Goal: Task Accomplishment & Management: Use online tool/utility

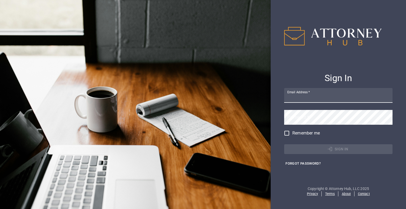
click at [319, 95] on input "Email Address   *" at bounding box center [338, 95] width 108 height 15
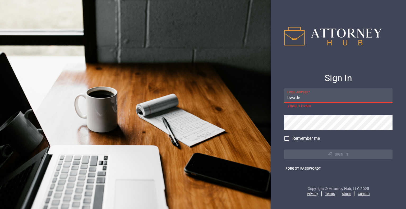
click at [324, 97] on input "bwade" at bounding box center [338, 95] width 108 height 15
type input "bwa"
type input "[EMAIL_ADDRESS][DOMAIN_NAME]"
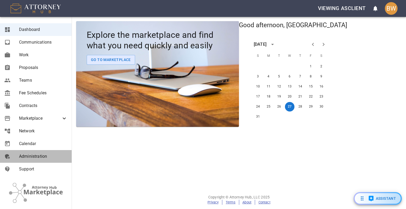
click at [38, 157] on span "Administration" at bounding box center [43, 156] width 48 height 6
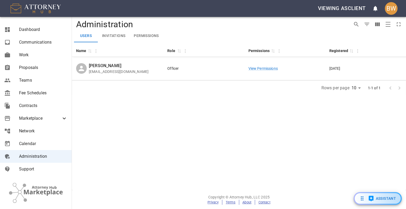
drag, startPoint x: 236, startPoint y: 35, endPoint x: 154, endPoint y: 30, distance: 82.3
click at [154, 30] on div "Users Invitations Permissions" at bounding box center [211, 36] width 275 height 13
click at [393, 14] on div "BW" at bounding box center [391, 8] width 13 height 13
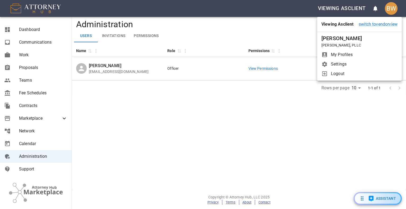
click at [351, 76] on span "Logout" at bounding box center [364, 74] width 67 height 6
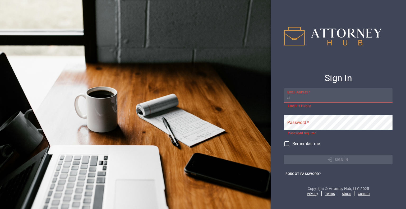
type input "[EMAIL_ADDRESS][DOMAIN_NAME]"
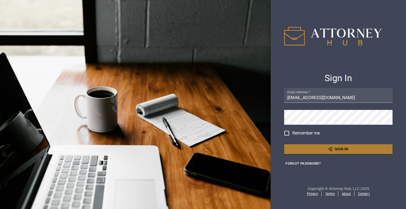
click at [341, 149] on button "Sign In" at bounding box center [338, 149] width 108 height 10
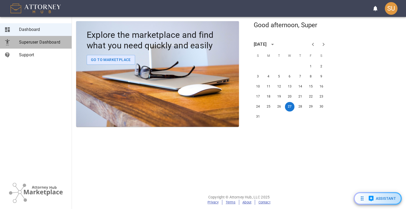
click at [42, 39] on span "Superuser Dashboard" at bounding box center [43, 42] width 48 height 6
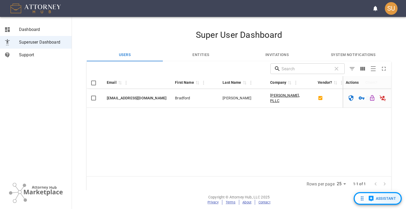
click at [368, 198] on icon "Chat with AI Assistant" at bounding box center [371, 198] width 6 height 6
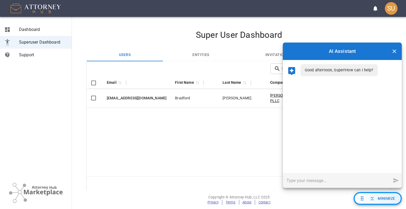
click at [313, 185] on input "text" at bounding box center [337, 180] width 108 height 15
type input "What's the weather like [DATE]?"
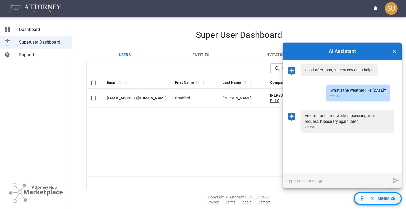
click at [151, 39] on h4 "Super User Dashboard" at bounding box center [239, 35] width 304 height 11
click at [376, 198] on span "Minimize" at bounding box center [381, 198] width 29 height 7
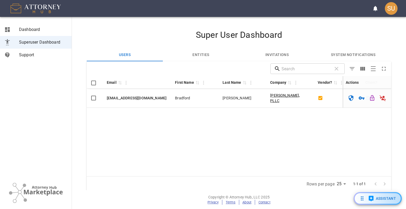
click at [124, 37] on h4 "Super User Dashboard" at bounding box center [239, 35] width 304 height 11
click at [41, 29] on span "Dashboard" at bounding box center [43, 29] width 48 height 6
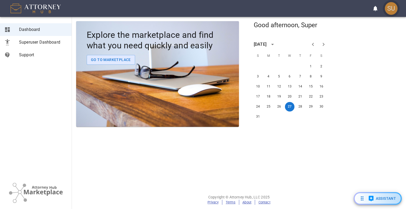
click at [391, 13] on div "SU" at bounding box center [391, 8] width 13 height 13
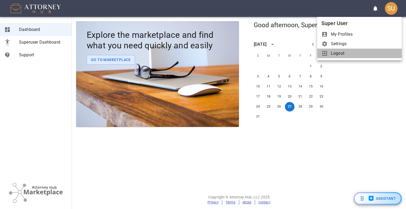
click at [337, 55] on span "Logout" at bounding box center [364, 53] width 67 height 6
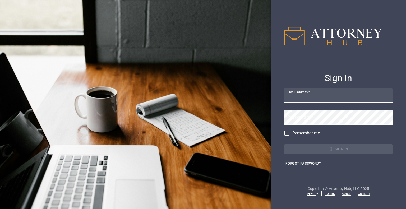
click at [327, 99] on input "Email Address   *" at bounding box center [338, 95] width 108 height 15
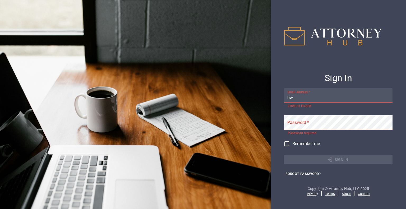
type input "[EMAIL_ADDRESS][DOMAIN_NAME]"
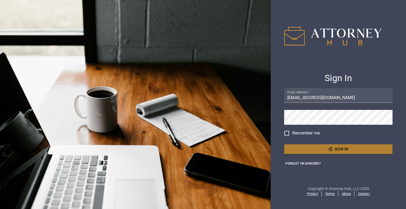
click at [329, 146] on button "Sign In" at bounding box center [338, 149] width 108 height 10
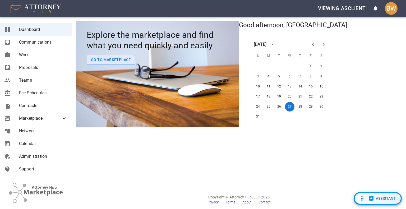
click at [376, 202] on button "Assistant" at bounding box center [377, 198] width 48 height 13
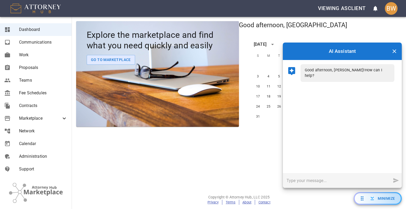
click at [304, 181] on input "text" at bounding box center [337, 180] width 108 height 15
type input "What's the weather like [DATE]?"
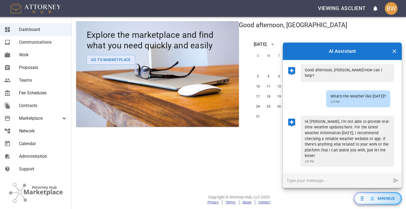
scroll to position [1, 0]
click at [333, 175] on input "text" at bounding box center [337, 180] width 108 height 15
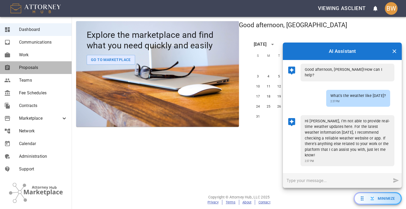
click at [46, 68] on span "Proposals" at bounding box center [43, 67] width 48 height 6
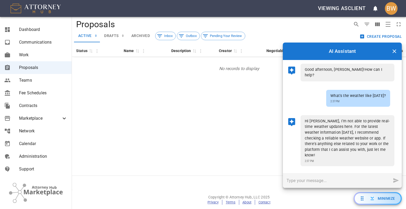
click at [320, 185] on input "text" at bounding box center [337, 180] width 108 height 15
type input "Do I have any proposals?"
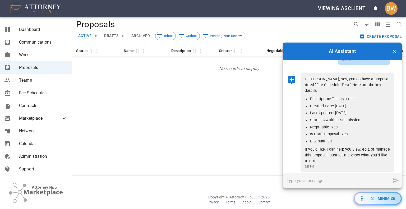
scroll to position [127, 0]
click at [110, 33] on button "drafts 0" at bounding box center [113, 36] width 27 height 13
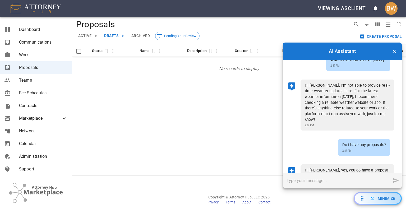
scroll to position [127, 0]
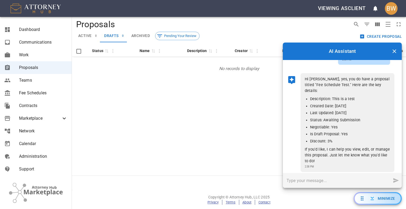
click at [311, 184] on input "text" at bounding box center [337, 180] width 108 height 15
type input "W"
type input "What"
type input "Show me my fee schedules"
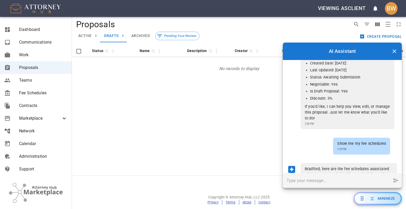
scroll to position [170, 0]
click at [168, 90] on div "Status 0 Name 0 Description 0 Creator 0 Negotiable 0 Team 0 Fee Schedule 0 Resp…" at bounding box center [239, 109] width 334 height 131
click at [396, 53] on icon "Close chat" at bounding box center [394, 51] width 6 height 6
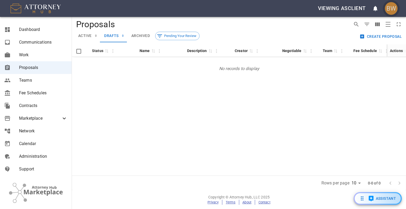
click at [390, 6] on div "BW" at bounding box center [391, 8] width 13 height 13
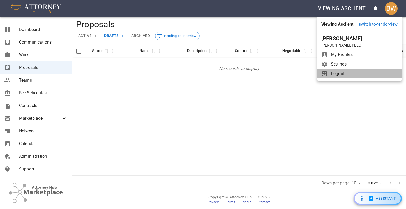
click at [349, 76] on span "Logout" at bounding box center [364, 74] width 67 height 6
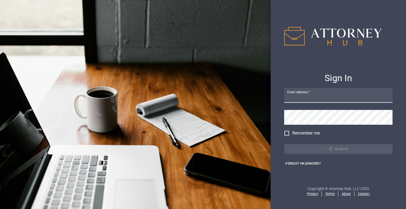
click at [323, 98] on input "Email Address   *" at bounding box center [338, 95] width 108 height 15
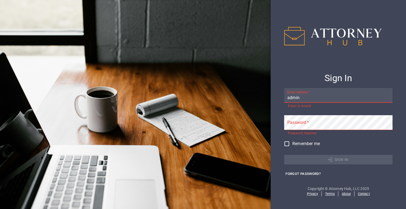
type input "[EMAIL_ADDRESS][DOMAIN_NAME]"
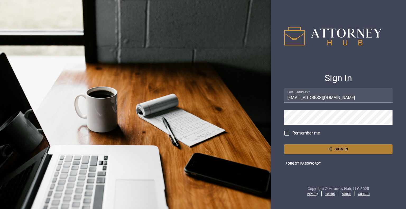
click at [328, 151] on icon "button" at bounding box center [329, 148] width 5 height 5
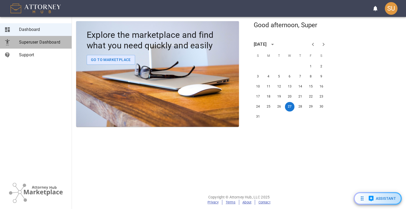
click at [36, 42] on span "Superuser Dashboard" at bounding box center [43, 42] width 48 height 6
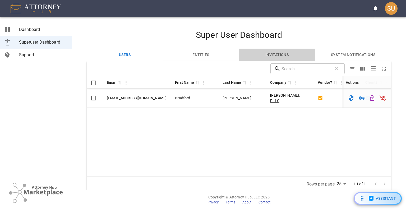
click at [282, 57] on button "Invitations" at bounding box center [277, 55] width 76 height 13
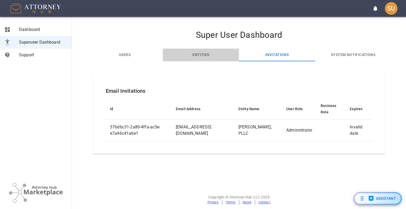
click at [202, 54] on button "Entities" at bounding box center [201, 55] width 76 height 13
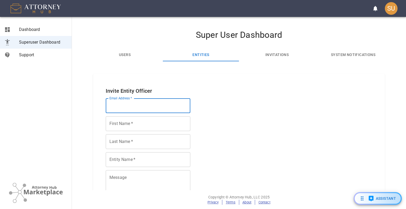
click at [129, 103] on input "Email Address   *" at bounding box center [148, 105] width 85 height 15
type input "atowler@attorneyhub.com"
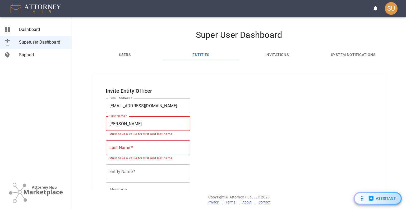
type input "Anthony"
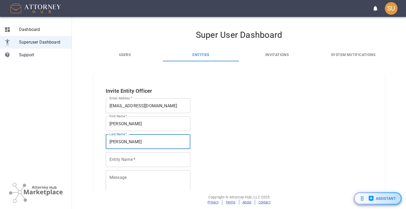
type input "Towler"
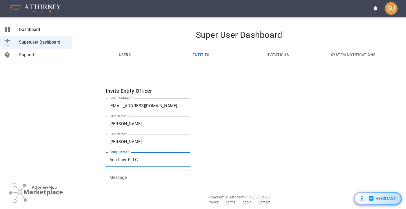
type input "Aria Law, PLLC"
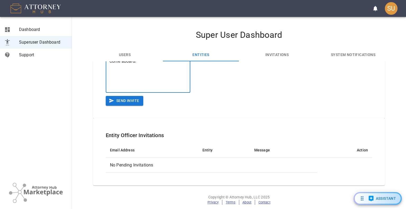
scroll to position [123, 0]
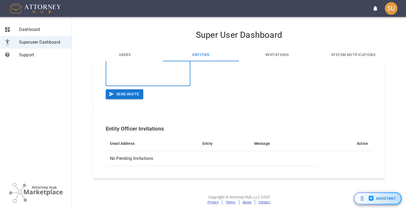
type textarea "Come aboard!"
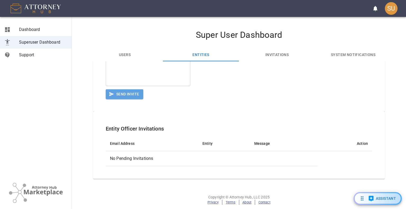
click at [132, 95] on button "Send Invite" at bounding box center [125, 94] width 38 height 10
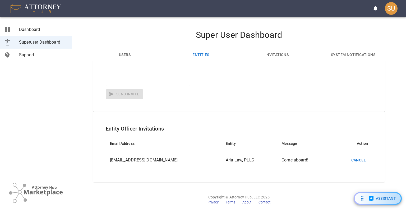
scroll to position [0, 0]
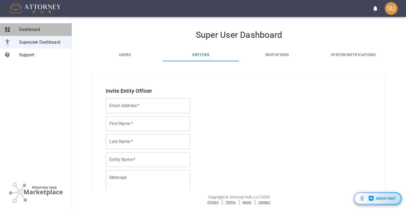
click at [57, 31] on span "Dashboard" at bounding box center [43, 29] width 48 height 6
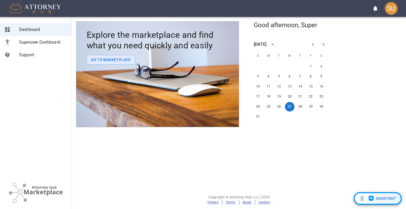
click at [373, 198] on icon "Chat with AI Assistant" at bounding box center [371, 199] width 5 height 6
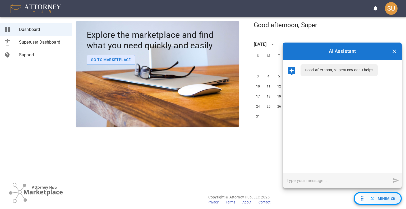
click at [297, 183] on input "text" at bounding box center [337, 180] width 108 height 15
click at [309, 181] on input "text" at bounding box center [337, 180] width 108 height 15
type input "How many days are in 2028?"
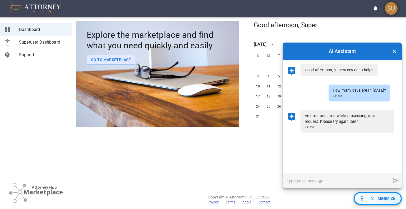
click at [390, 8] on div "SU" at bounding box center [391, 8] width 13 height 13
click at [399, 52] on button "Close chat" at bounding box center [394, 51] width 11 height 11
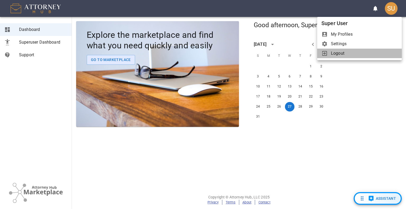
click at [354, 56] on span "Logout" at bounding box center [364, 53] width 67 height 6
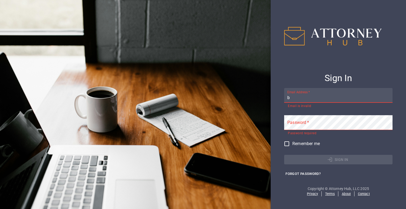
type input "[EMAIL_ADDRESS][DOMAIN_NAME]"
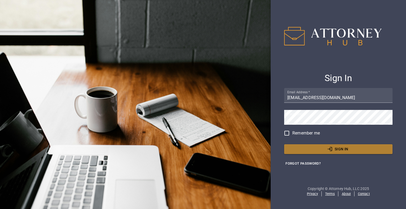
click at [314, 145] on button "Sign In" at bounding box center [338, 149] width 108 height 10
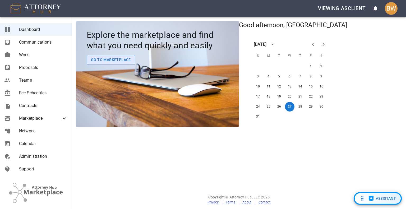
click at [371, 200] on icon "Chat with AI Assistant" at bounding box center [371, 199] width 5 height 6
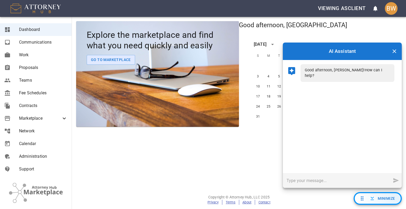
click at [317, 180] on input "text" at bounding box center [337, 180] width 108 height 15
type input "how many days are in [DATE]?"
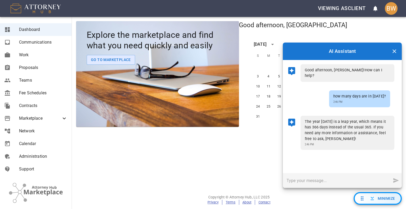
click at [322, 181] on input "text" at bounding box center [337, 180] width 108 height 15
click at [36, 105] on span "Contracts" at bounding box center [43, 106] width 48 height 6
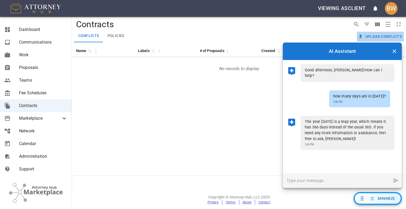
click at [379, 37] on button "Upload conflicts" at bounding box center [380, 37] width 47 height 10
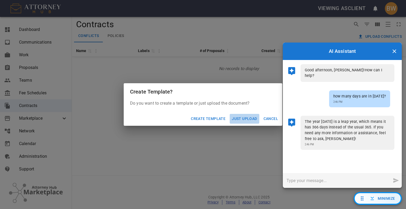
click at [244, 121] on button "Just Upload" at bounding box center [244, 119] width 29 height 10
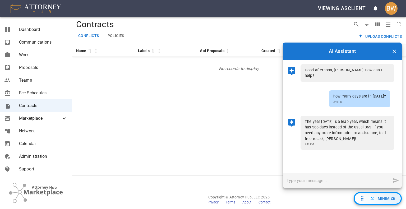
drag, startPoint x: 215, startPoint y: 100, endPoint x: 116, endPoint y: 36, distance: 118.0
click at [116, 36] on div "Drop to group by Contracts Conflicts Policies Upload conflicts Name 0 Labels 0 …" at bounding box center [239, 103] width 334 height 173
click at [116, 36] on button "Policies" at bounding box center [115, 36] width 25 height 13
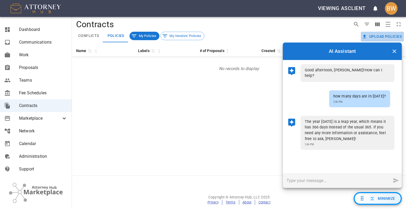
click at [394, 36] on button "Upload policies" at bounding box center [382, 37] width 43 height 10
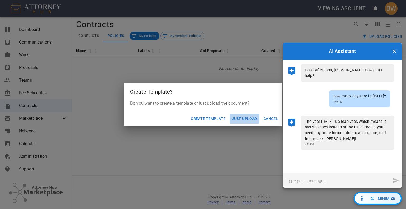
click at [250, 121] on button "Just Upload" at bounding box center [244, 119] width 29 height 10
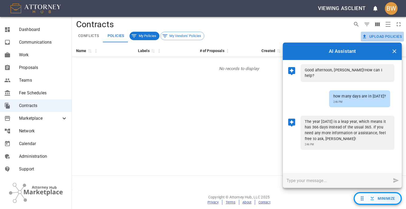
click at [378, 35] on button "Upload policies" at bounding box center [382, 37] width 43 height 10
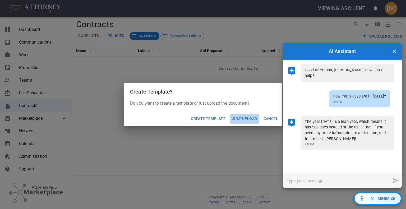
click at [248, 117] on button "Just Upload" at bounding box center [244, 119] width 29 height 10
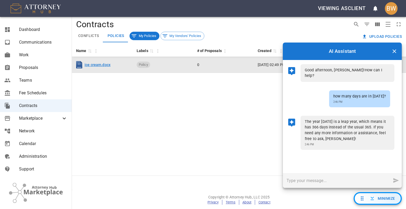
click at [103, 66] on link "ice cream.docx" at bounding box center [98, 64] width 26 height 5
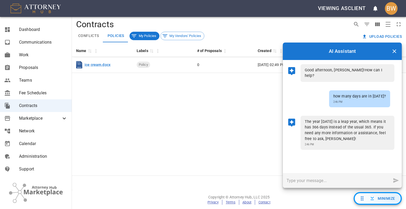
click at [317, 182] on input "text" at bounding box center [337, 180] width 108 height 15
type input "what's [PERSON_NAME]'s favorite flavor of ice cream?"
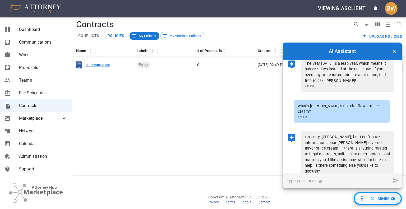
scroll to position [59, 0]
type input "what are the contents of ice cream.docx?"
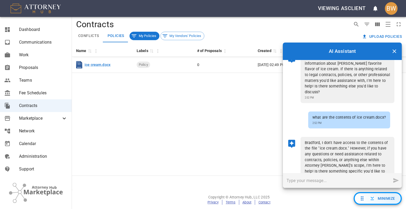
scroll to position [138, 0]
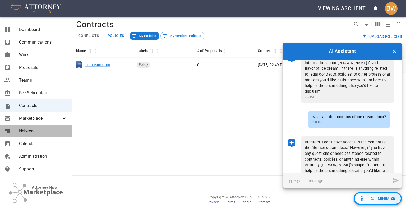
click at [37, 131] on span "Network" at bounding box center [43, 131] width 48 height 6
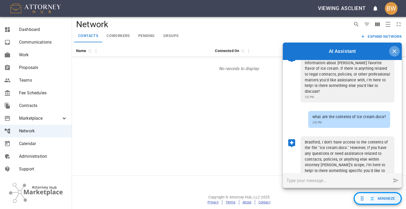
click at [393, 51] on icon "Close chat" at bounding box center [394, 51] width 6 height 6
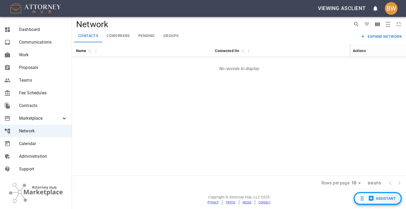
click at [42, 30] on span "Dashboard" at bounding box center [43, 29] width 48 height 6
